Goal: Task Accomplishment & Management: Manage account settings

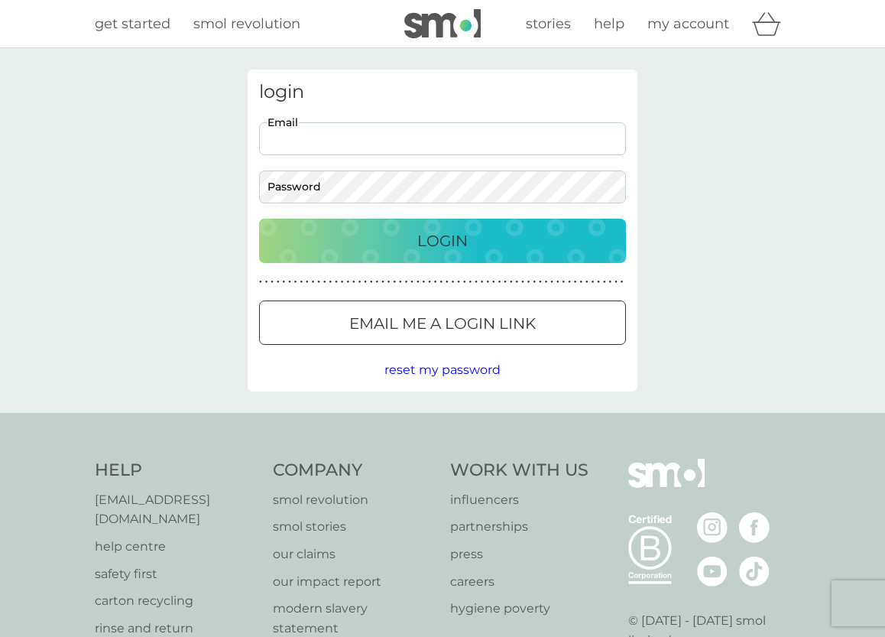
click at [274, 138] on input "Email" at bounding box center [442, 138] width 367 height 33
type input "[EMAIL_ADDRESS][DOMAIN_NAME]"
click at [453, 237] on p "Login" at bounding box center [442, 241] width 50 height 24
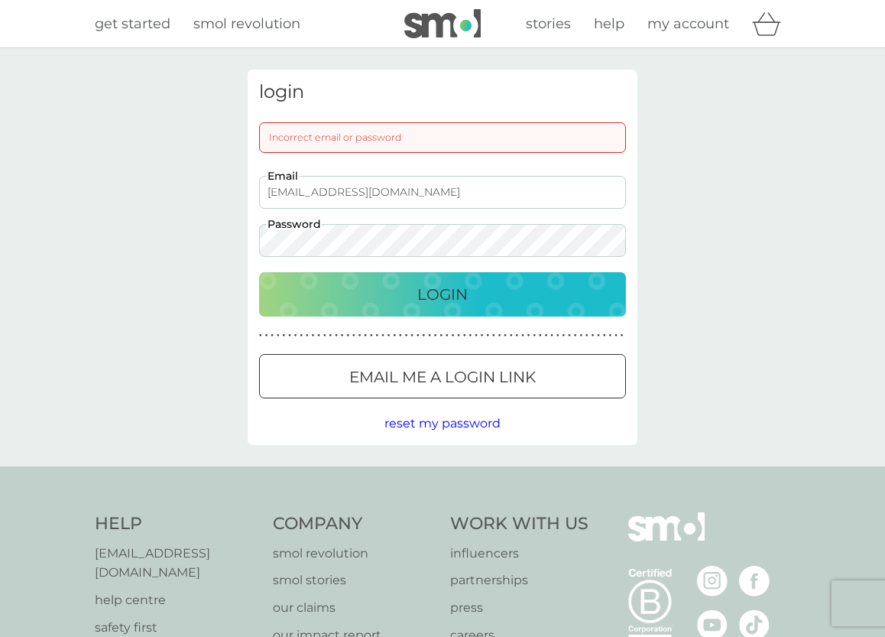
click at [217, 231] on div "login Incorrect email or password karin2155@googlemail.com Email Password Login…" at bounding box center [442, 257] width 885 height 418
click at [446, 292] on p "Login" at bounding box center [442, 294] width 50 height 24
click at [431, 378] on div at bounding box center [442, 377] width 55 height 16
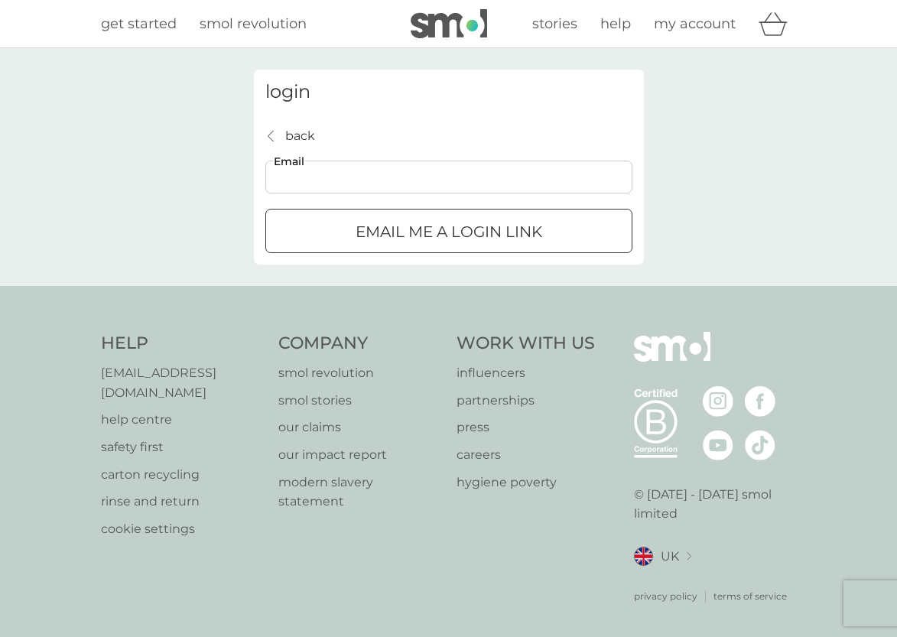
click at [291, 177] on input "Email" at bounding box center [448, 177] width 367 height 33
type input "[EMAIL_ADDRESS][DOMAIN_NAME]"
click at [460, 229] on div "submit" at bounding box center [448, 232] width 55 height 16
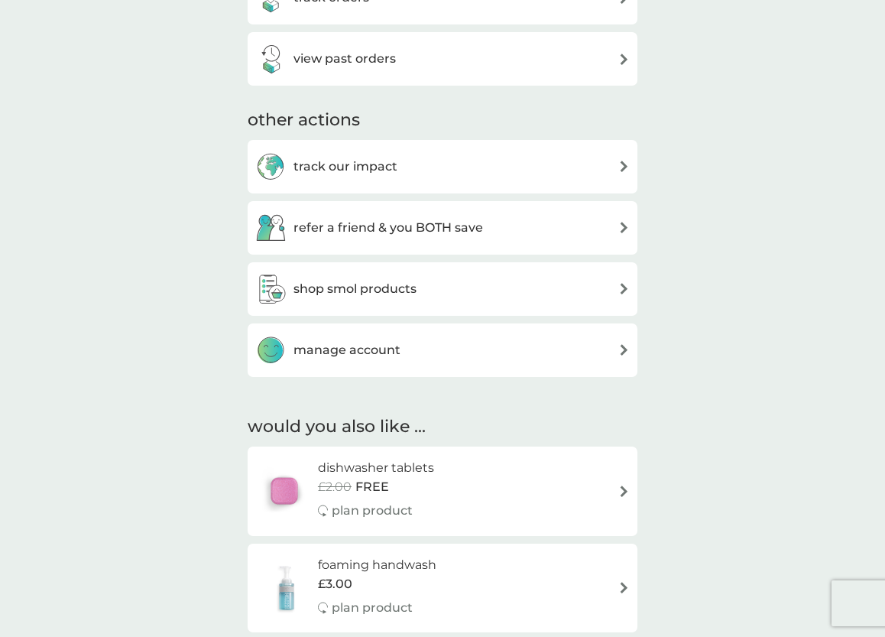
scroll to position [459, 0]
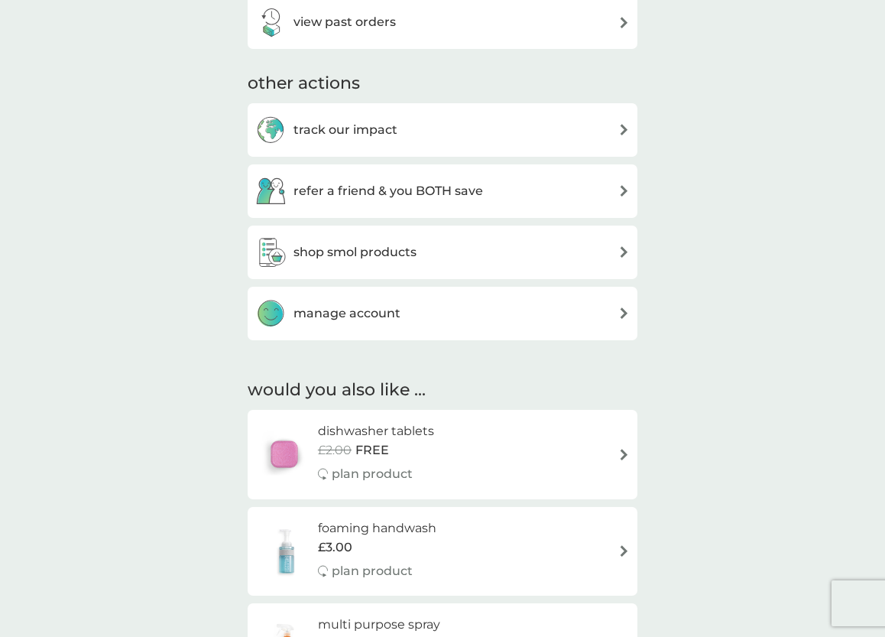
click at [620, 310] on img at bounding box center [623, 312] width 11 height 11
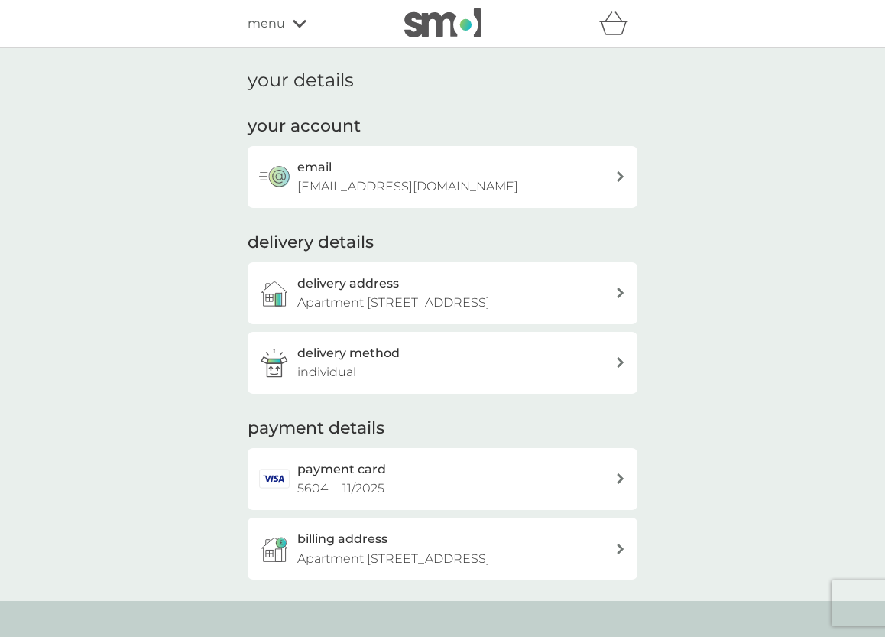
click at [618, 288] on icon at bounding box center [621, 292] width 8 height 11
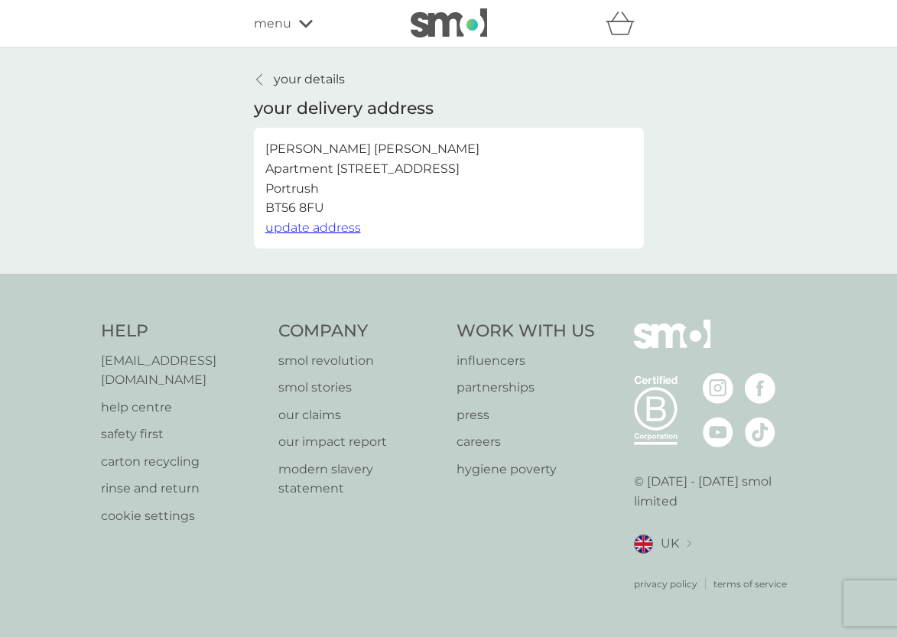
click at [297, 227] on span "update address" at bounding box center [313, 227] width 96 height 15
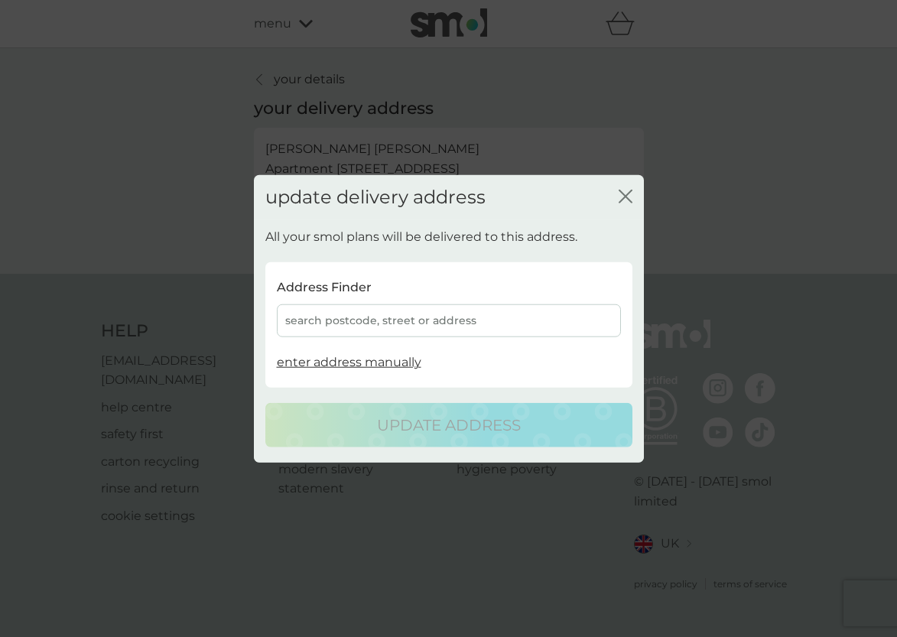
click at [303, 318] on div "search postcode, street or address" at bounding box center [449, 320] width 344 height 33
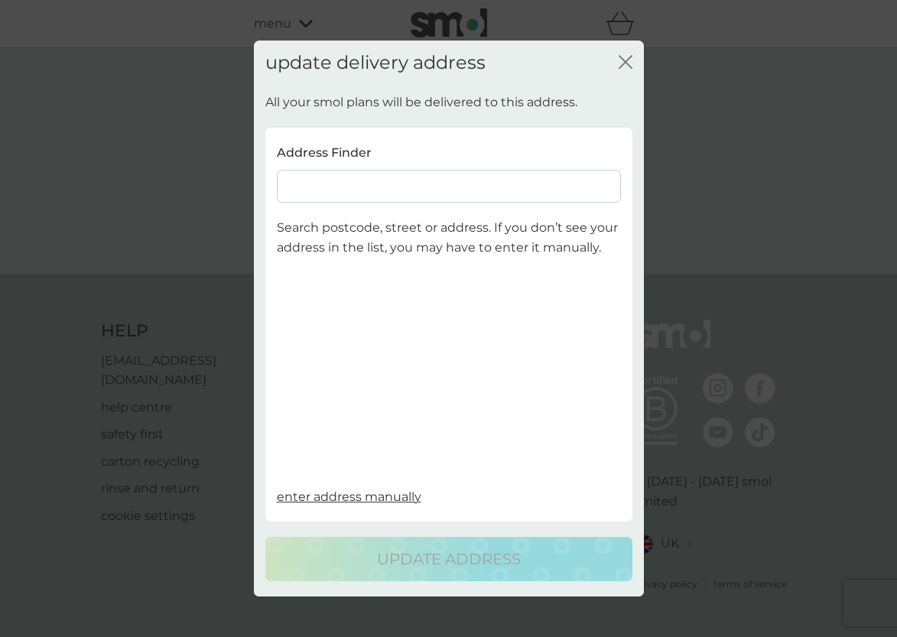
click at [304, 186] on input at bounding box center [449, 186] width 344 height 33
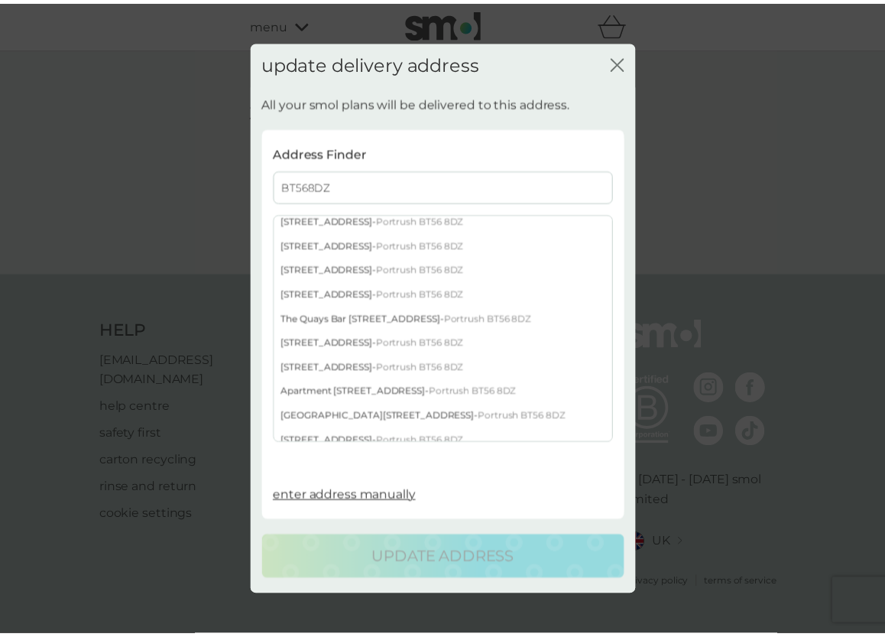
scroll to position [229, 0]
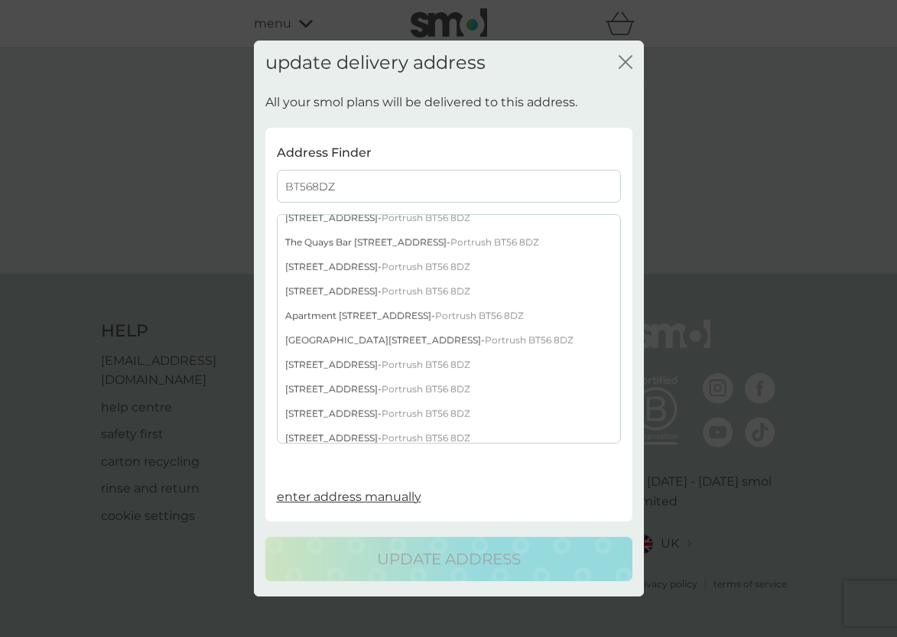
type input "BT568DZ"
click at [352, 363] on div "[STREET_ADDRESS]" at bounding box center [448, 365] width 342 height 24
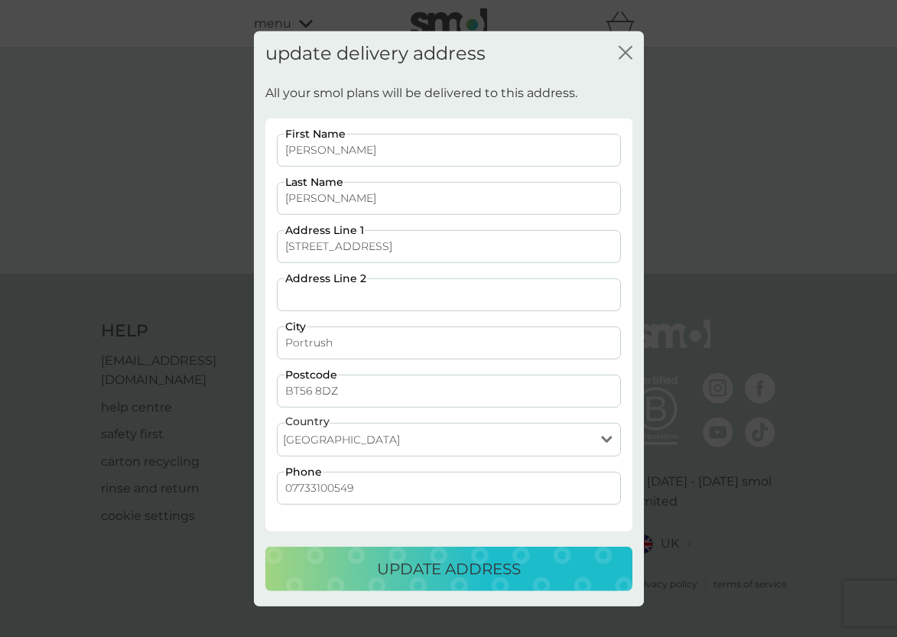
click at [303, 295] on input "Address Line 2" at bounding box center [449, 294] width 344 height 33
type input "Apt 4"
click at [451, 568] on p "update address" at bounding box center [449, 568] width 144 height 24
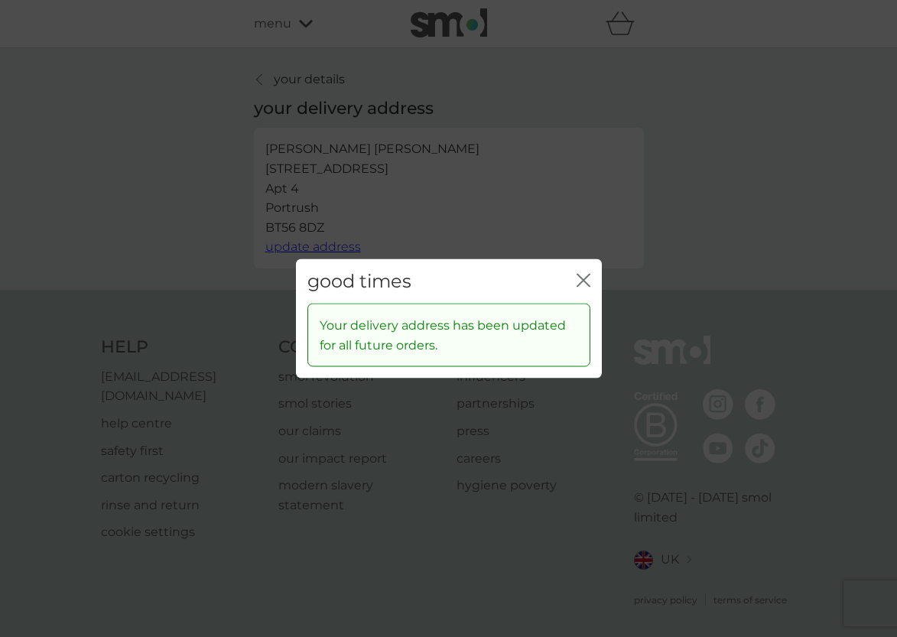
click at [581, 278] on icon "close" at bounding box center [580, 280] width 6 height 12
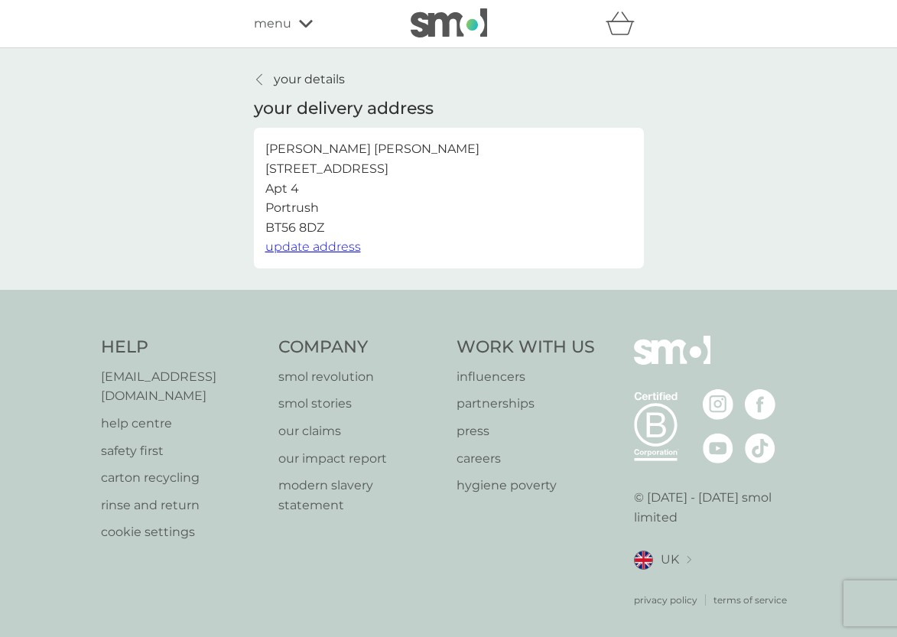
click at [259, 78] on icon at bounding box center [259, 79] width 6 height 12
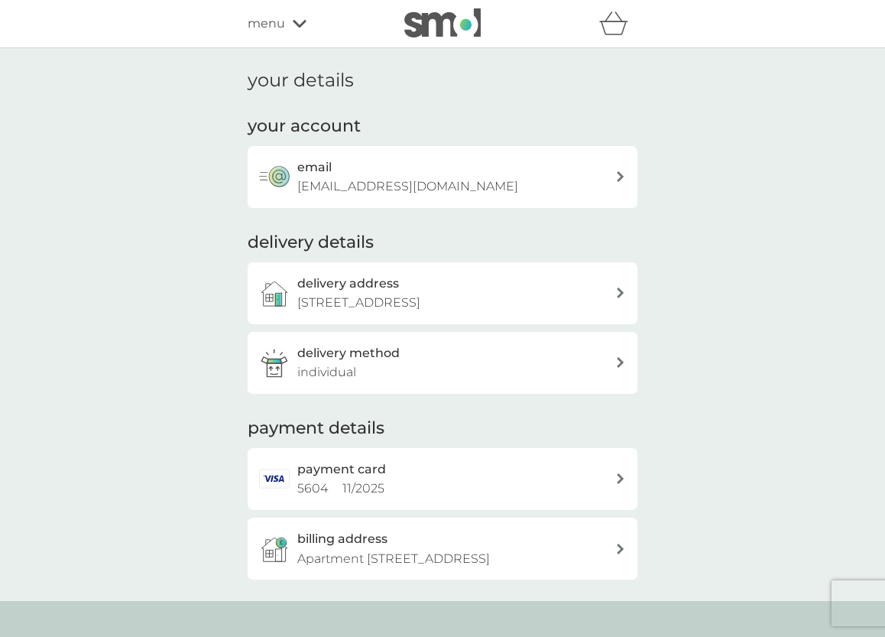
click at [296, 24] on icon at bounding box center [300, 24] width 14 height 8
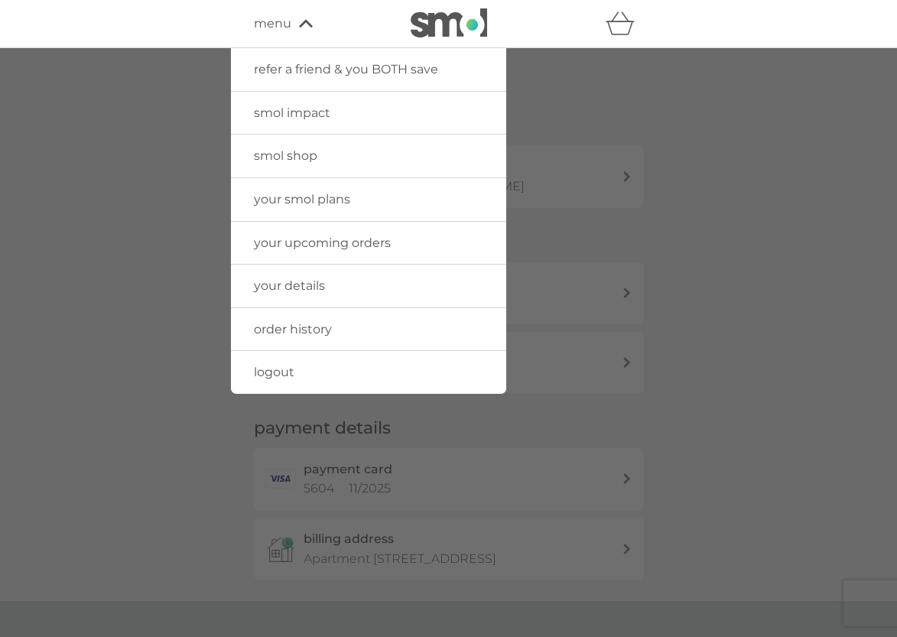
click at [290, 196] on span "your smol plans" at bounding box center [302, 199] width 96 height 15
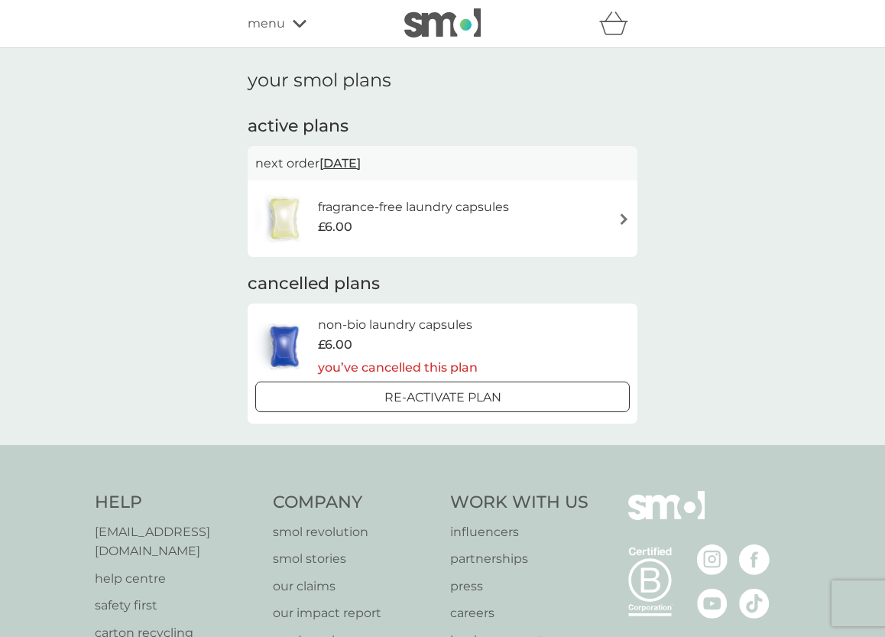
click at [619, 218] on img at bounding box center [623, 218] width 11 height 11
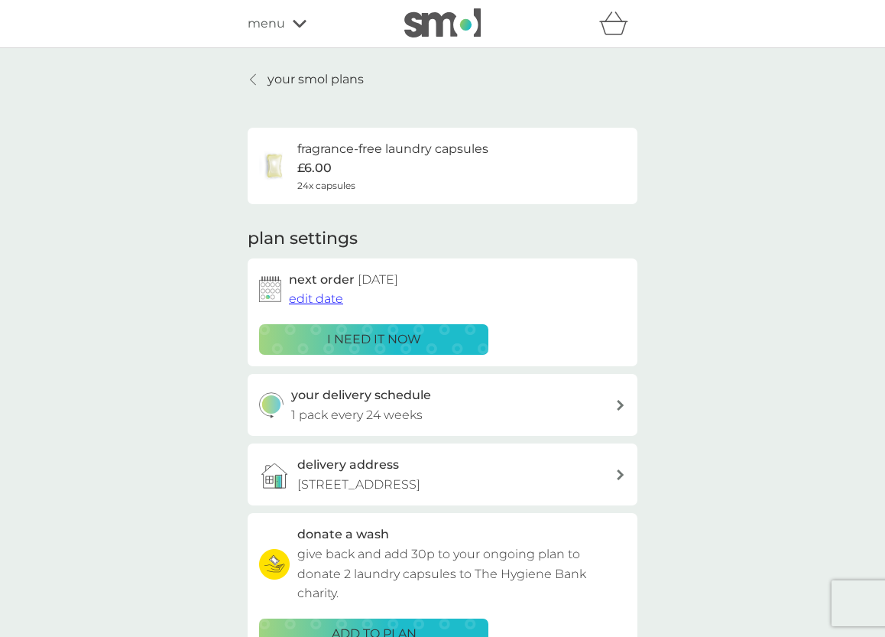
click at [313, 298] on span "edit date" at bounding box center [316, 298] width 54 height 15
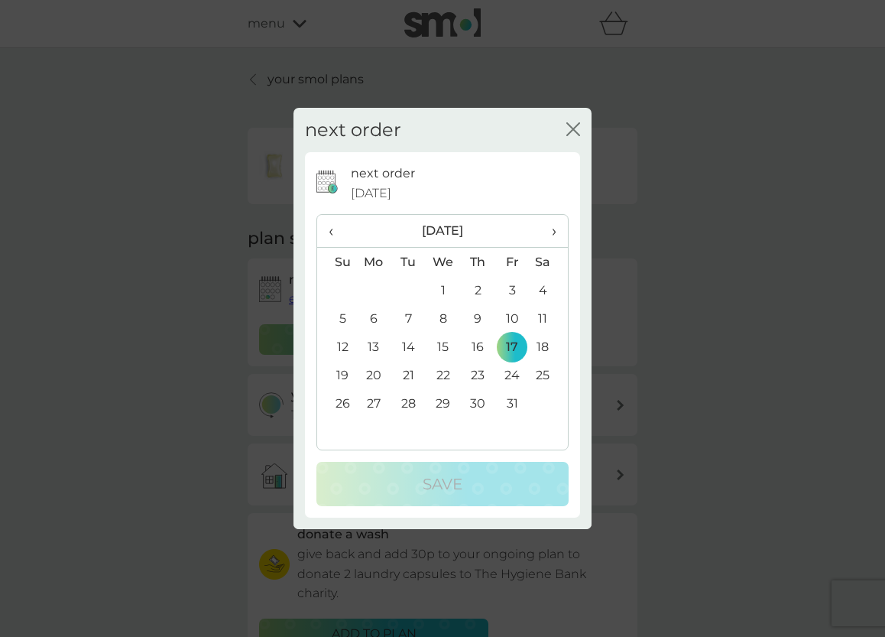
click at [508, 398] on td "31" at bounding box center [512, 403] width 34 height 28
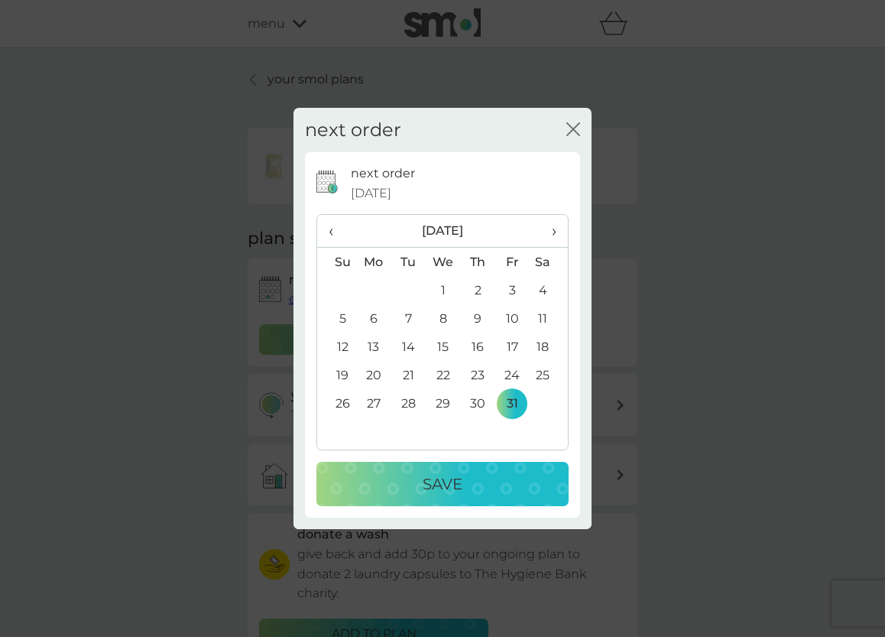
click at [443, 484] on p "Save" at bounding box center [443, 484] width 40 height 24
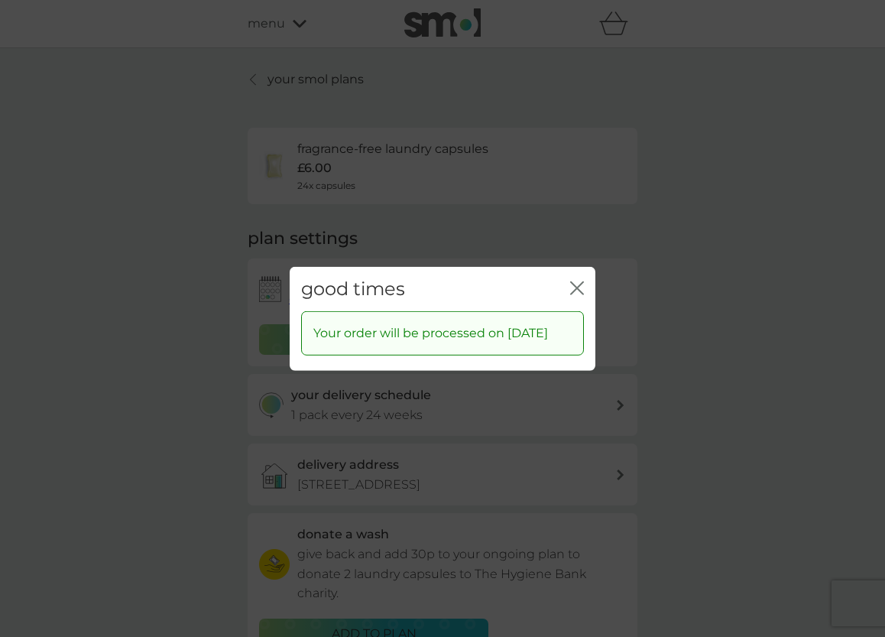
click at [576, 281] on icon "close" at bounding box center [574, 287] width 6 height 12
